Goal: Task Accomplishment & Management: Use online tool/utility

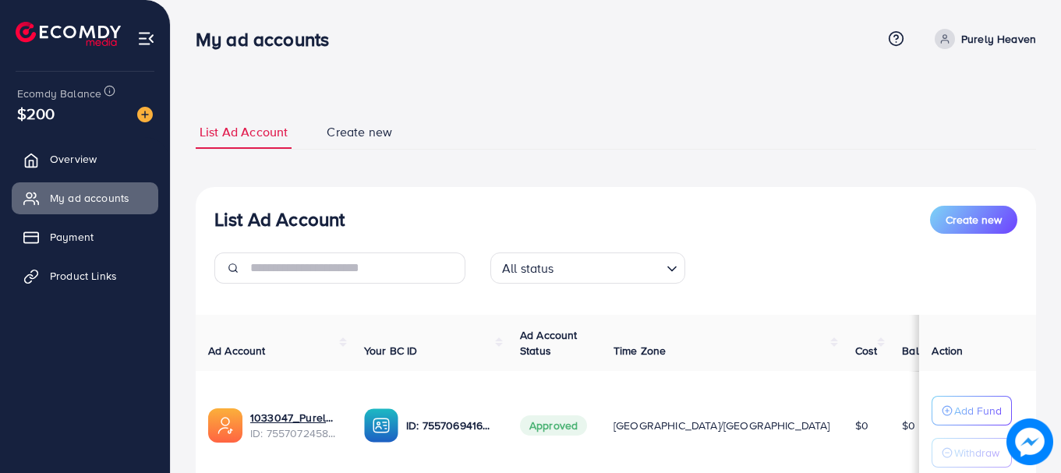
select select
click at [960, 221] on span "Create new" at bounding box center [973, 220] width 56 height 16
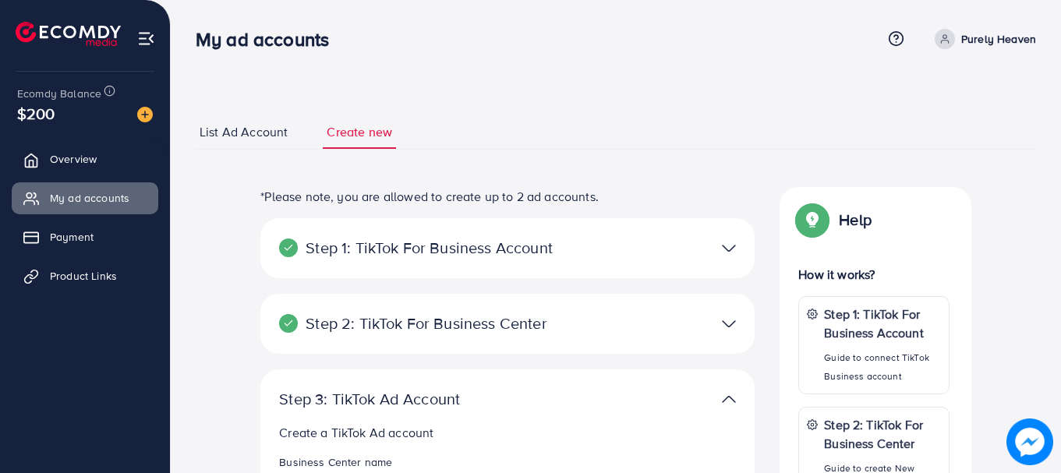
click at [259, 133] on span "List Ad Account" at bounding box center [244, 132] width 88 height 18
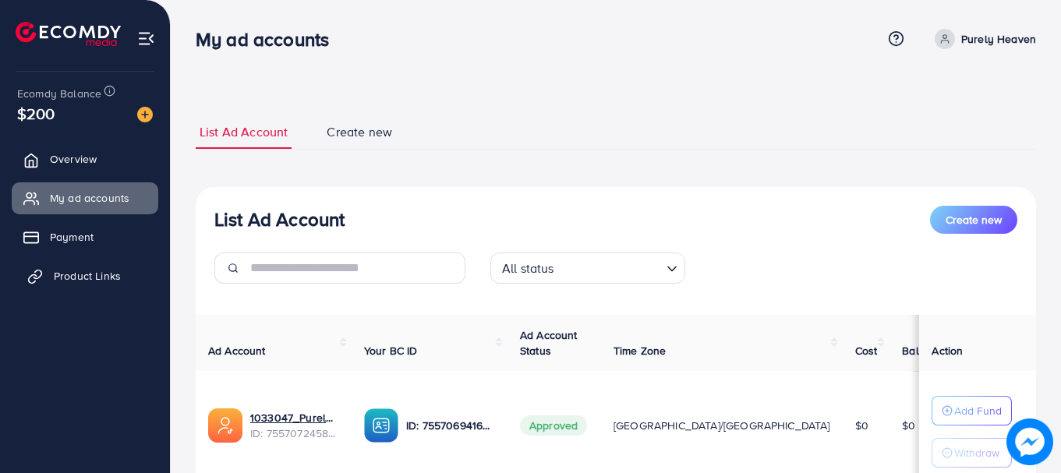
click at [92, 271] on span "Product Links" at bounding box center [87, 276] width 67 height 16
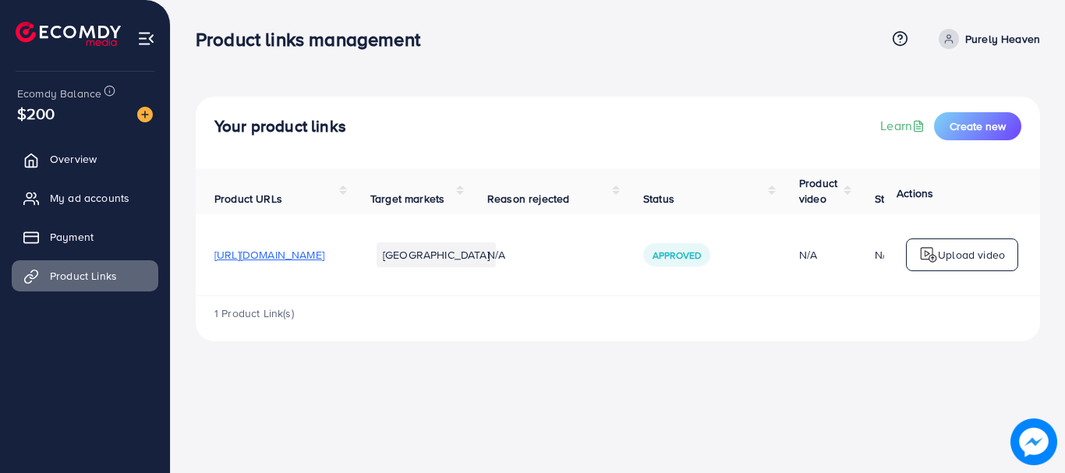
click at [894, 300] on div "1 Product Link(s)" at bounding box center [618, 318] width 844 height 45
click at [935, 260] on img at bounding box center [928, 255] width 19 height 19
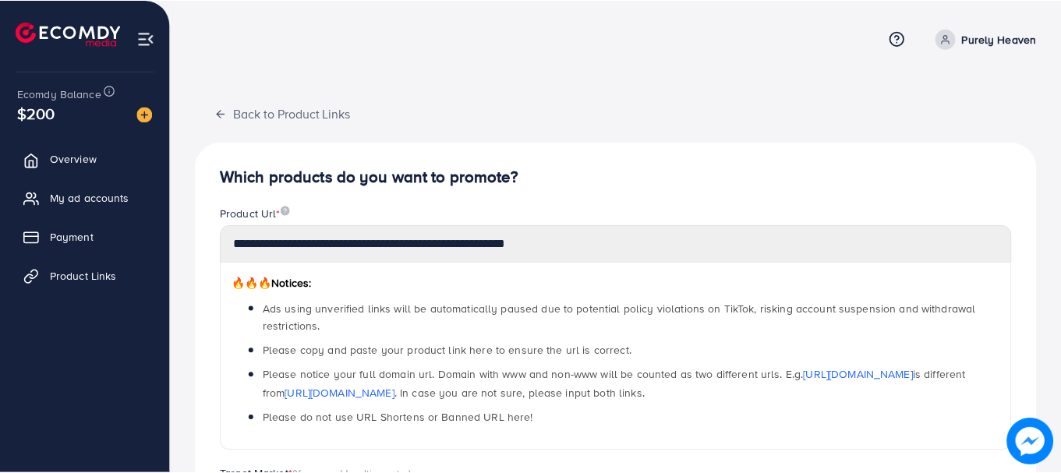
scroll to position [404, 0]
